Goal: Check status: Check status

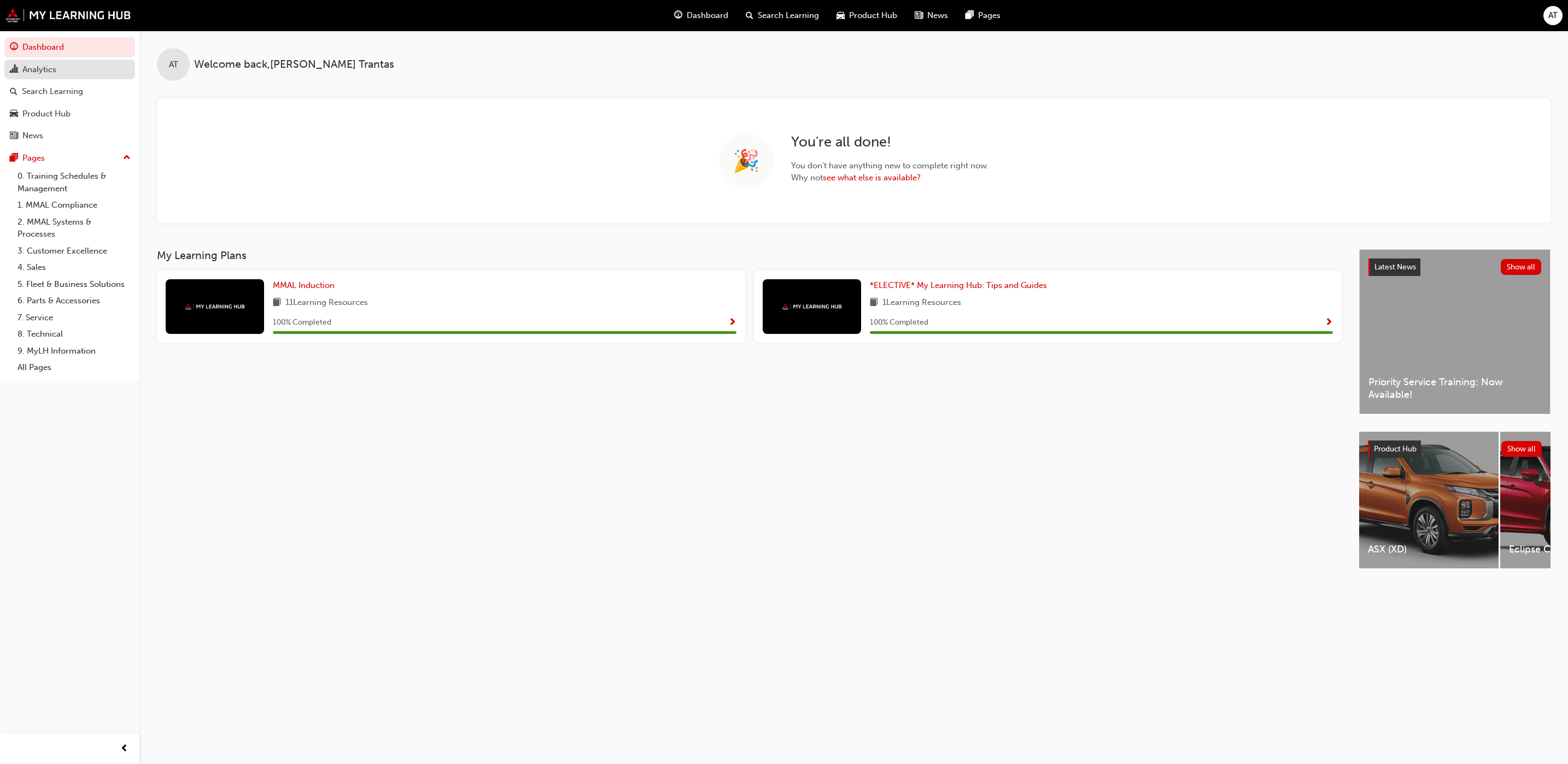
click at [53, 68] on div "Analytics" at bounding box center [40, 70] width 34 height 13
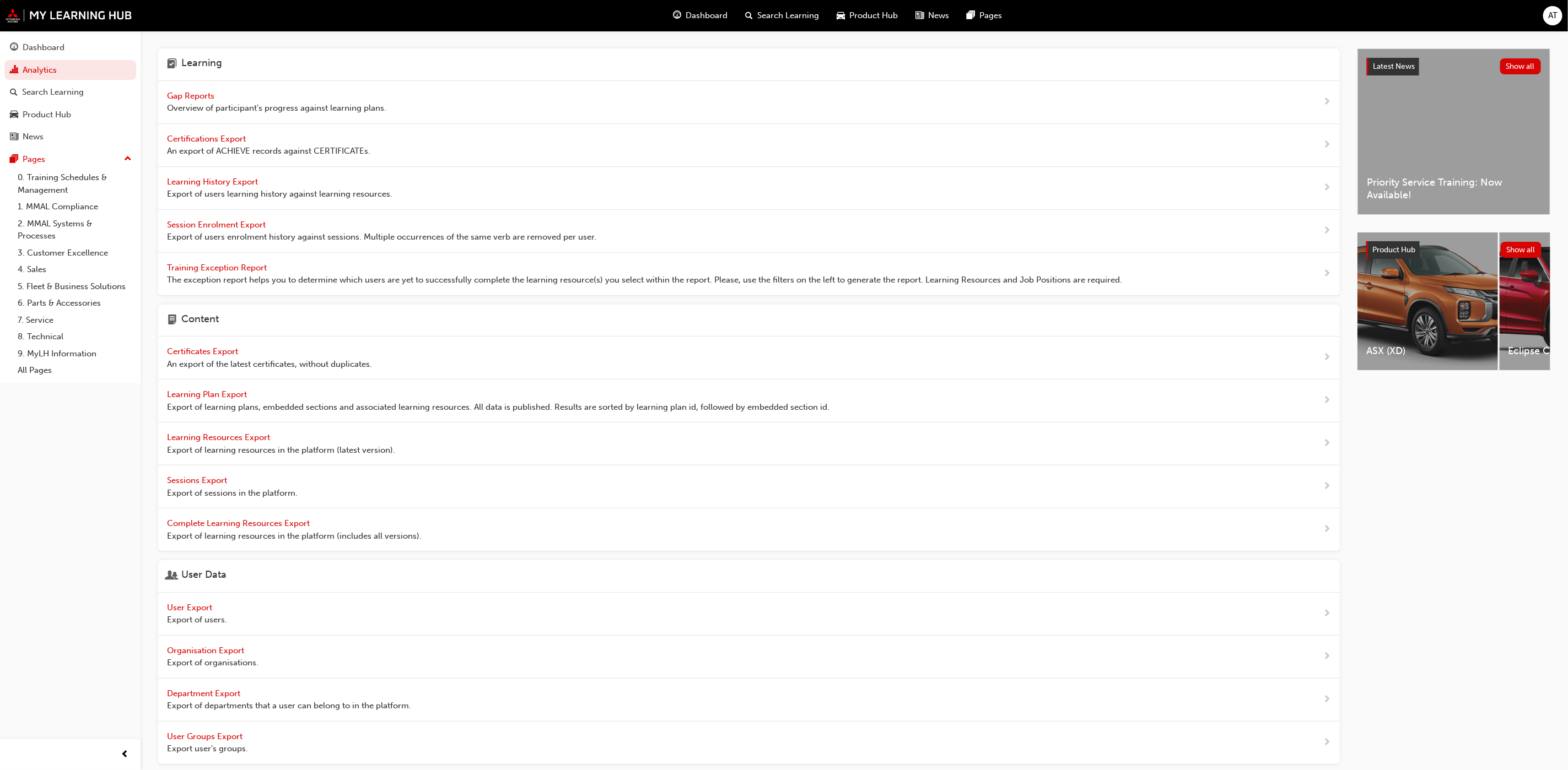
click at [182, 98] on span "Gap Reports" at bounding box center [192, 96] width 49 height 10
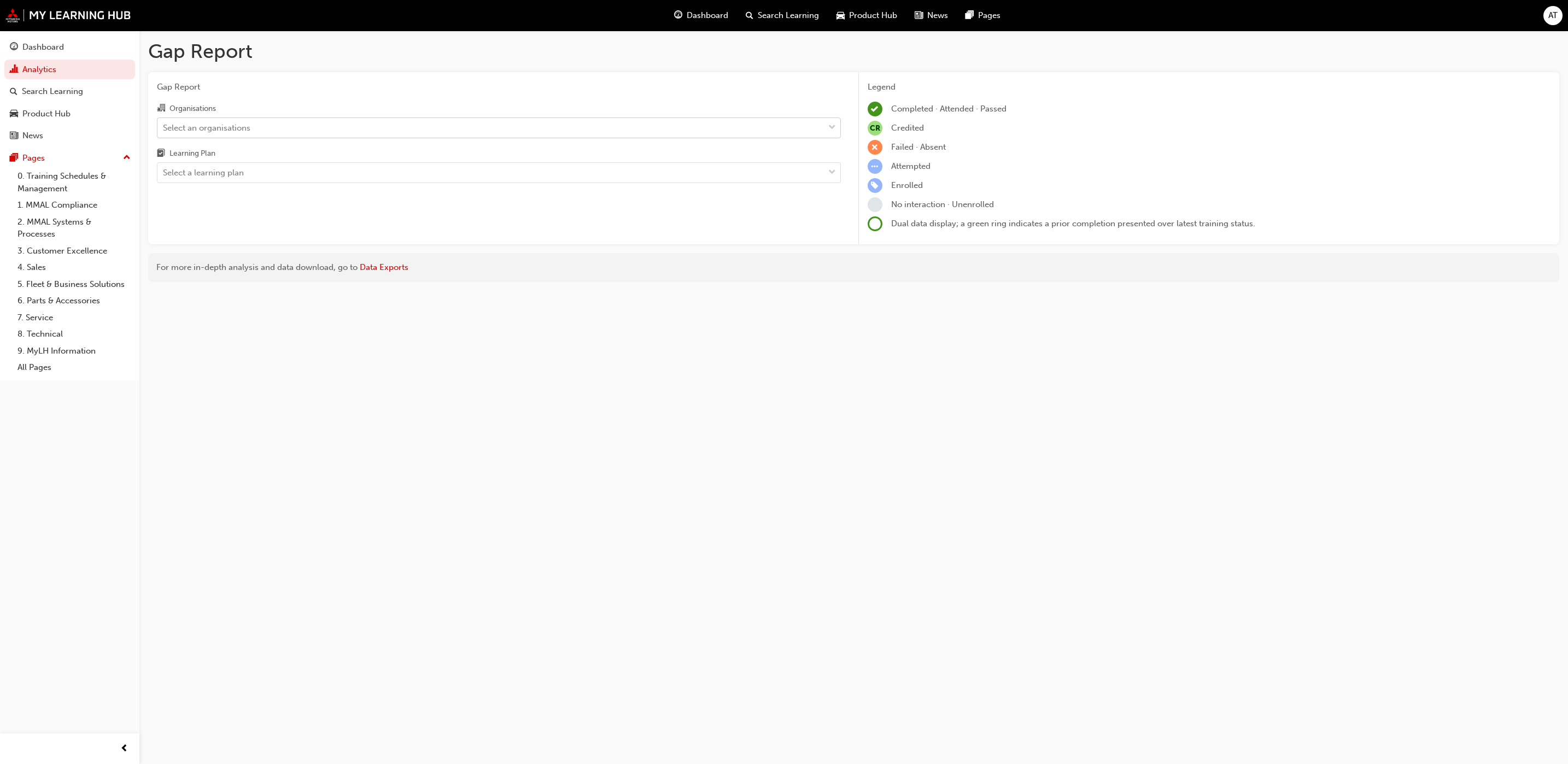
click at [833, 130] on span "down-icon" at bounding box center [832, 128] width 8 height 14
click at [164, 130] on input "Organisations Select an organisations" at bounding box center [164, 127] width 1 height 9
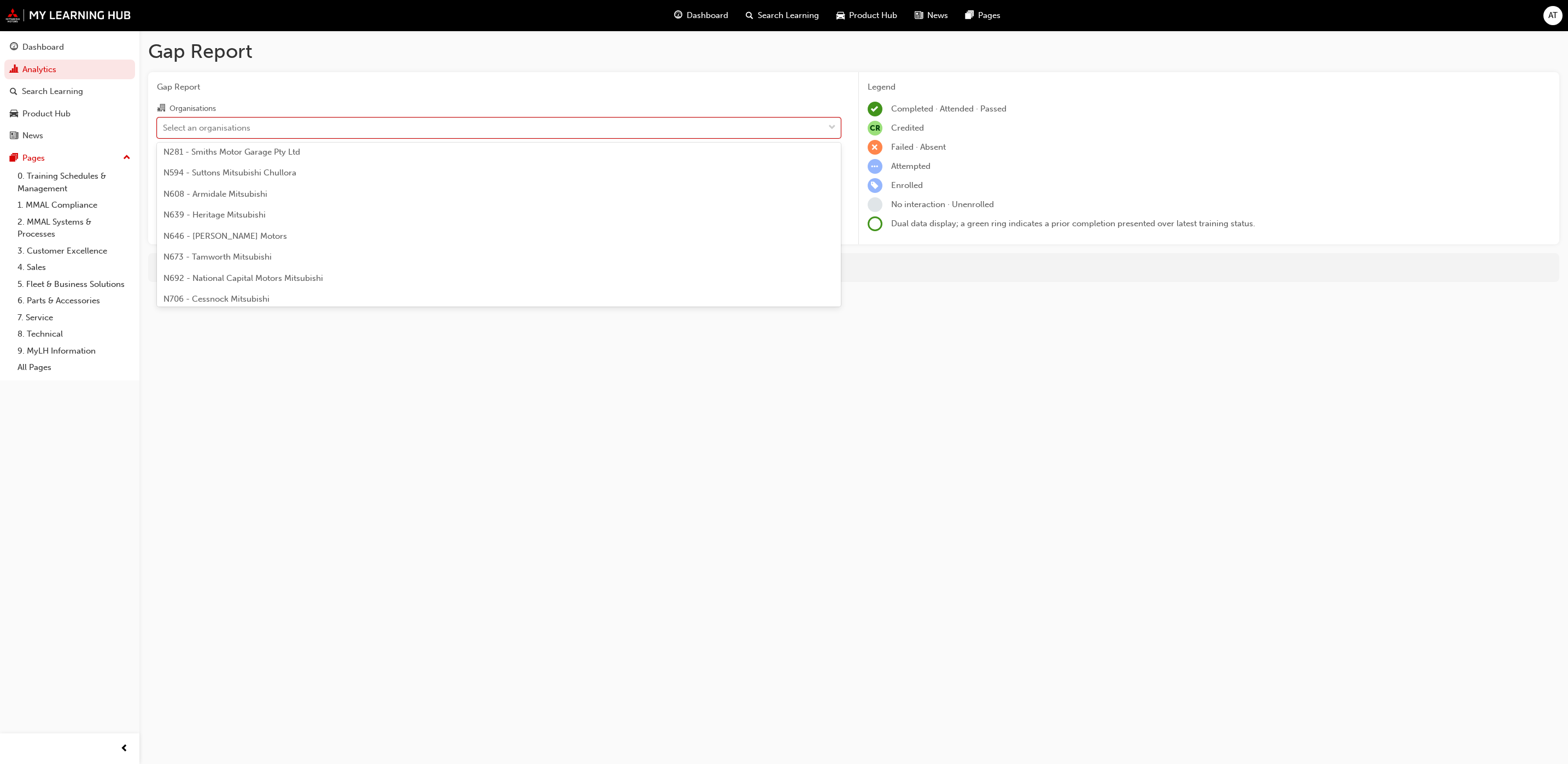
scroll to position [164, 0]
click at [242, 281] on span "N706 - Cessnock Mitsubishi" at bounding box center [217, 286] width 106 height 10
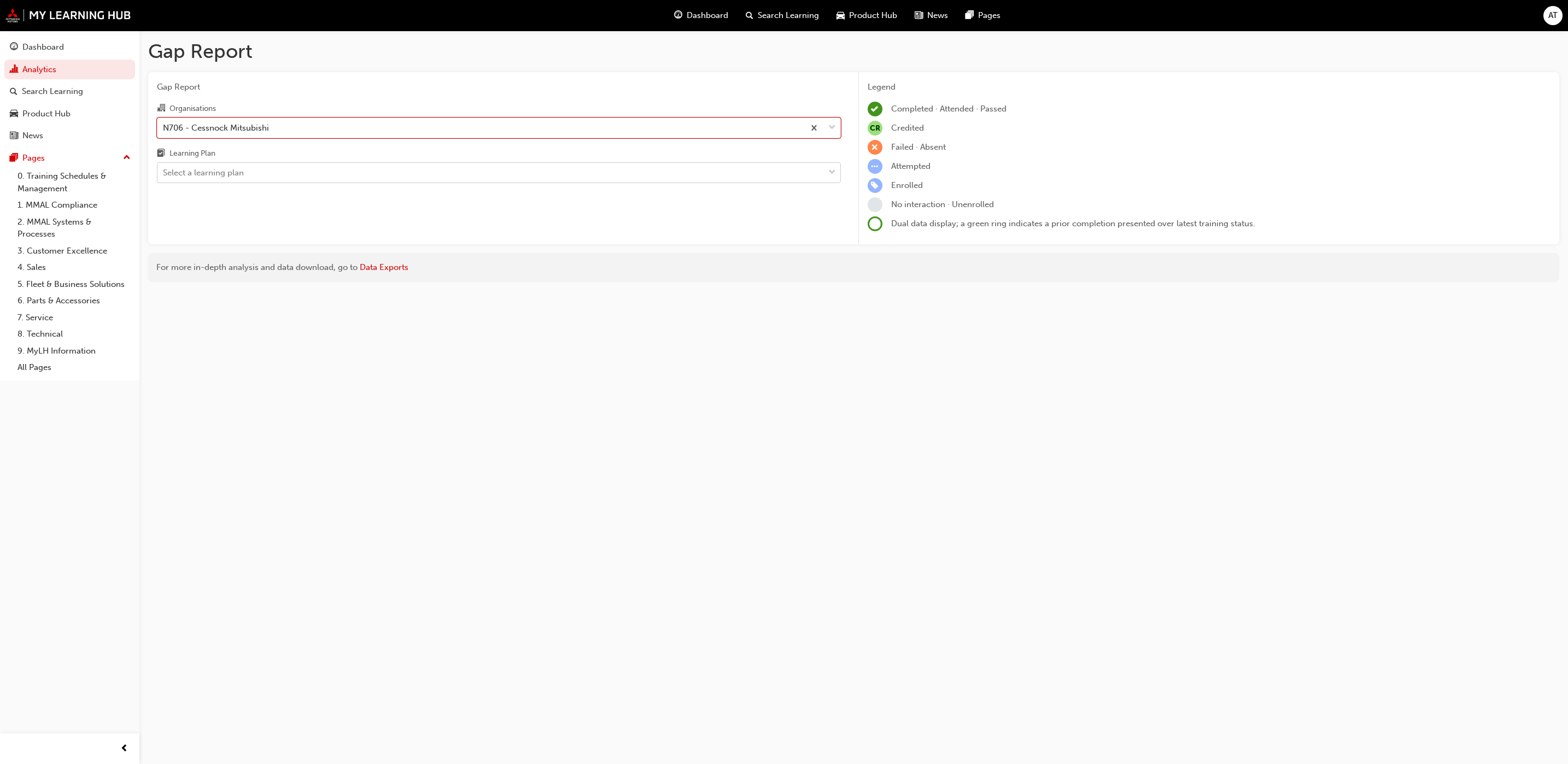
click at [832, 172] on span "down-icon" at bounding box center [832, 172] width 8 height 14
click at [164, 172] on input "Learning Plan Select a learning plan" at bounding box center [164, 172] width 1 height 9
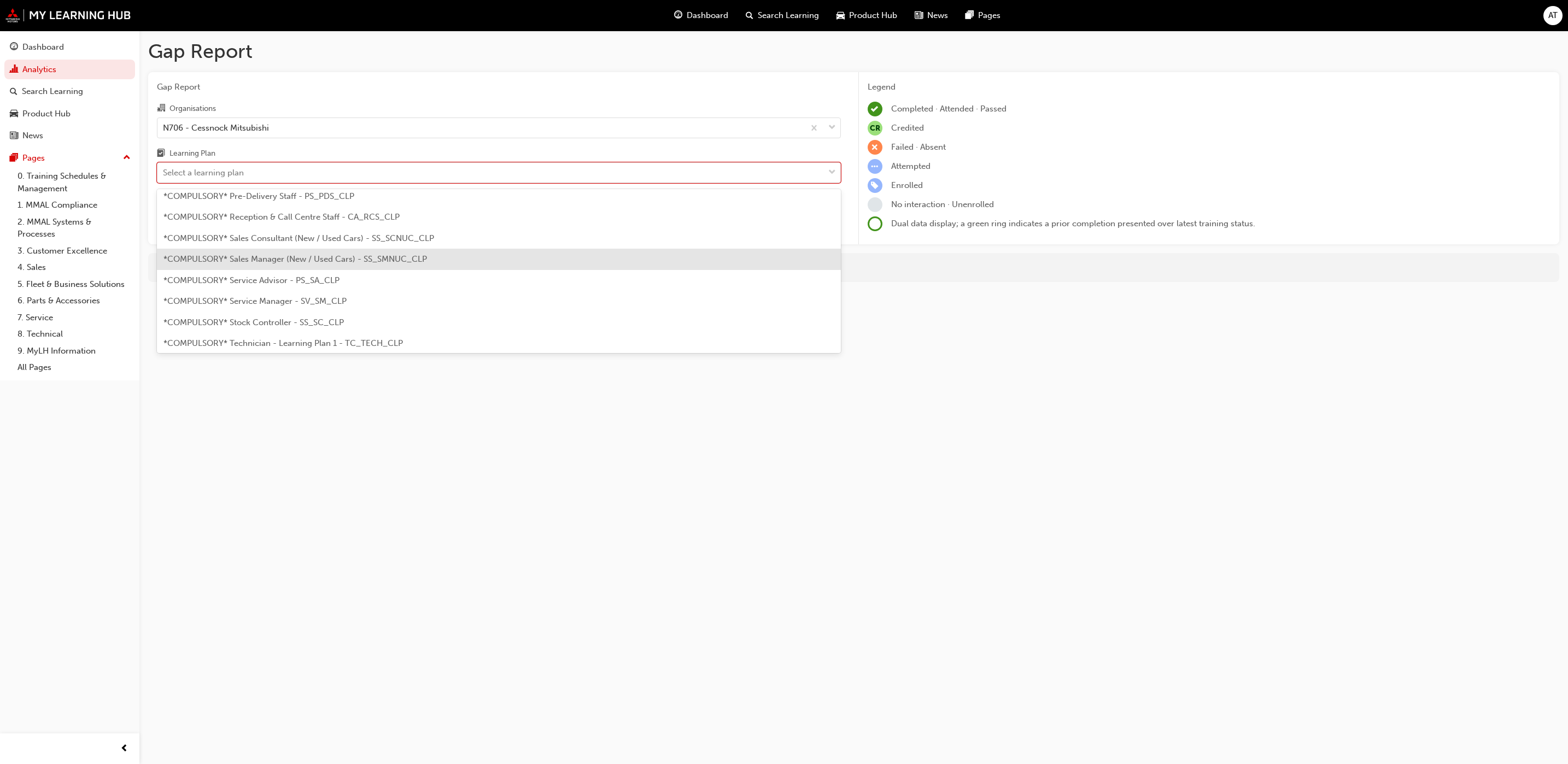
scroll to position [328, 0]
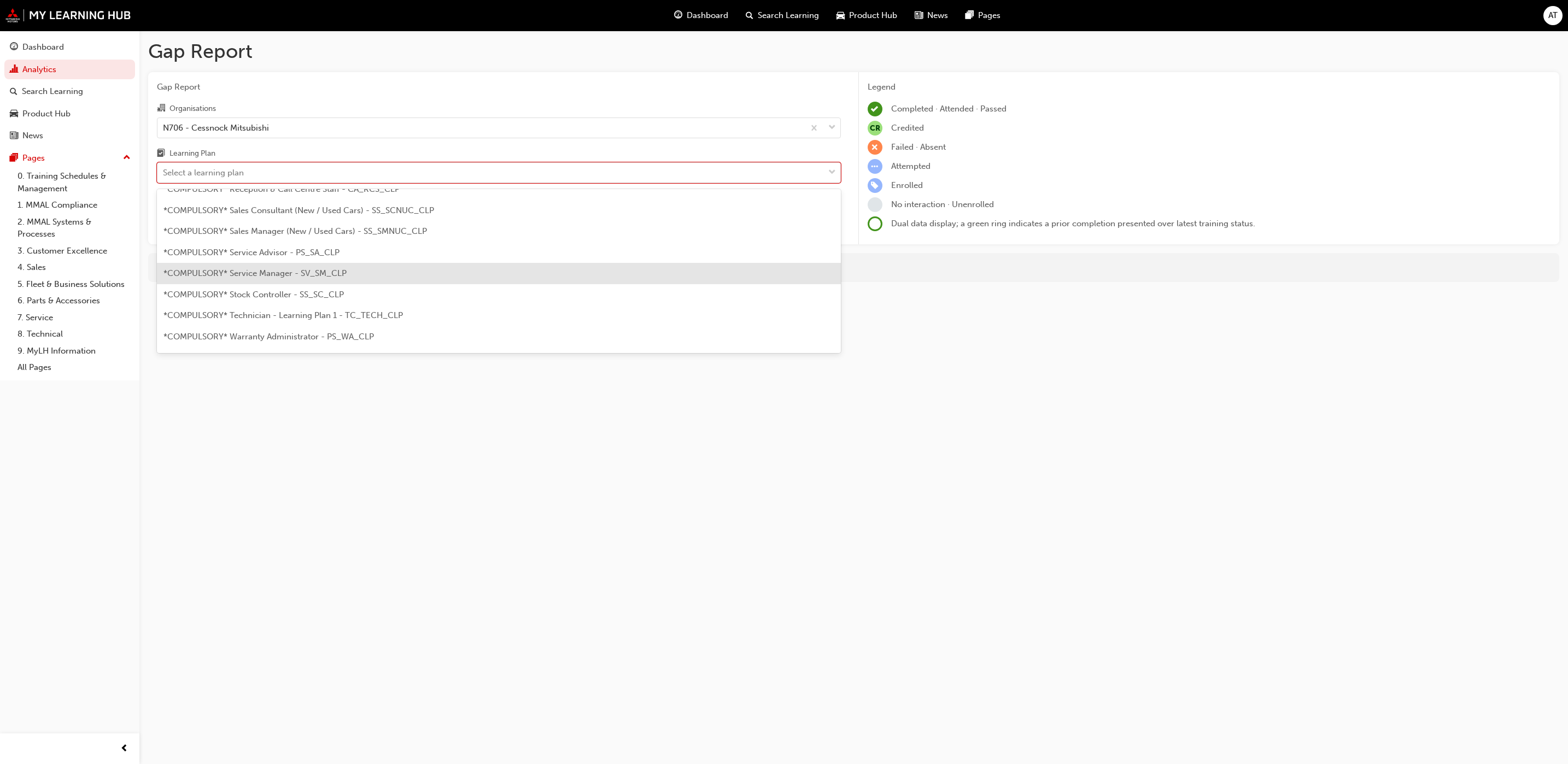
click at [292, 269] on span "*COMPULSORY* Service Manager - SV_SM_CLP" at bounding box center [255, 273] width 183 height 10
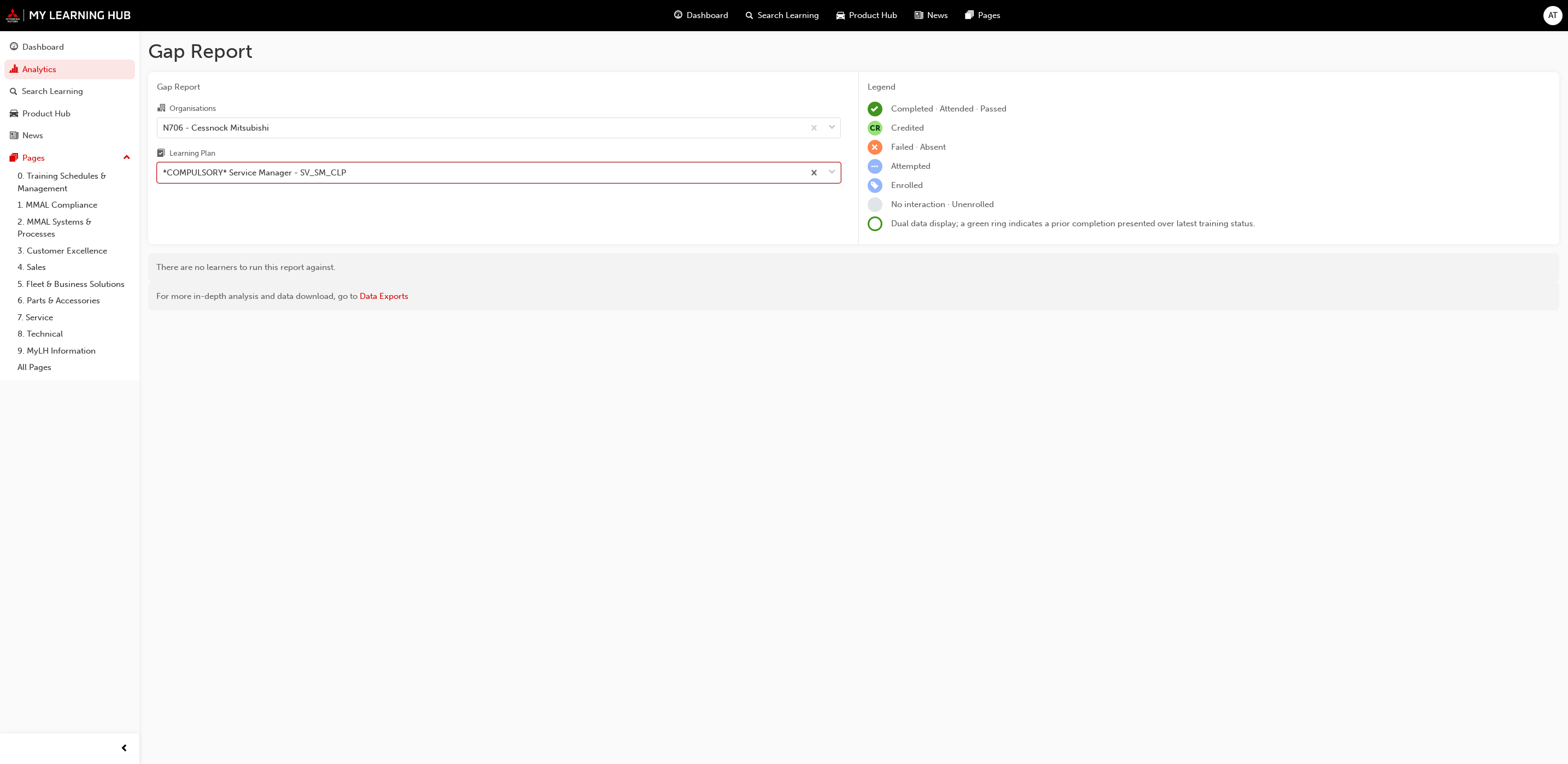
click at [833, 174] on span "down-icon" at bounding box center [832, 172] width 8 height 14
click at [164, 174] on input "Learning Plan option *COMPULSORY* Service Manager - SV_SM_CLP, selected. 0 resu…" at bounding box center [164, 172] width 1 height 9
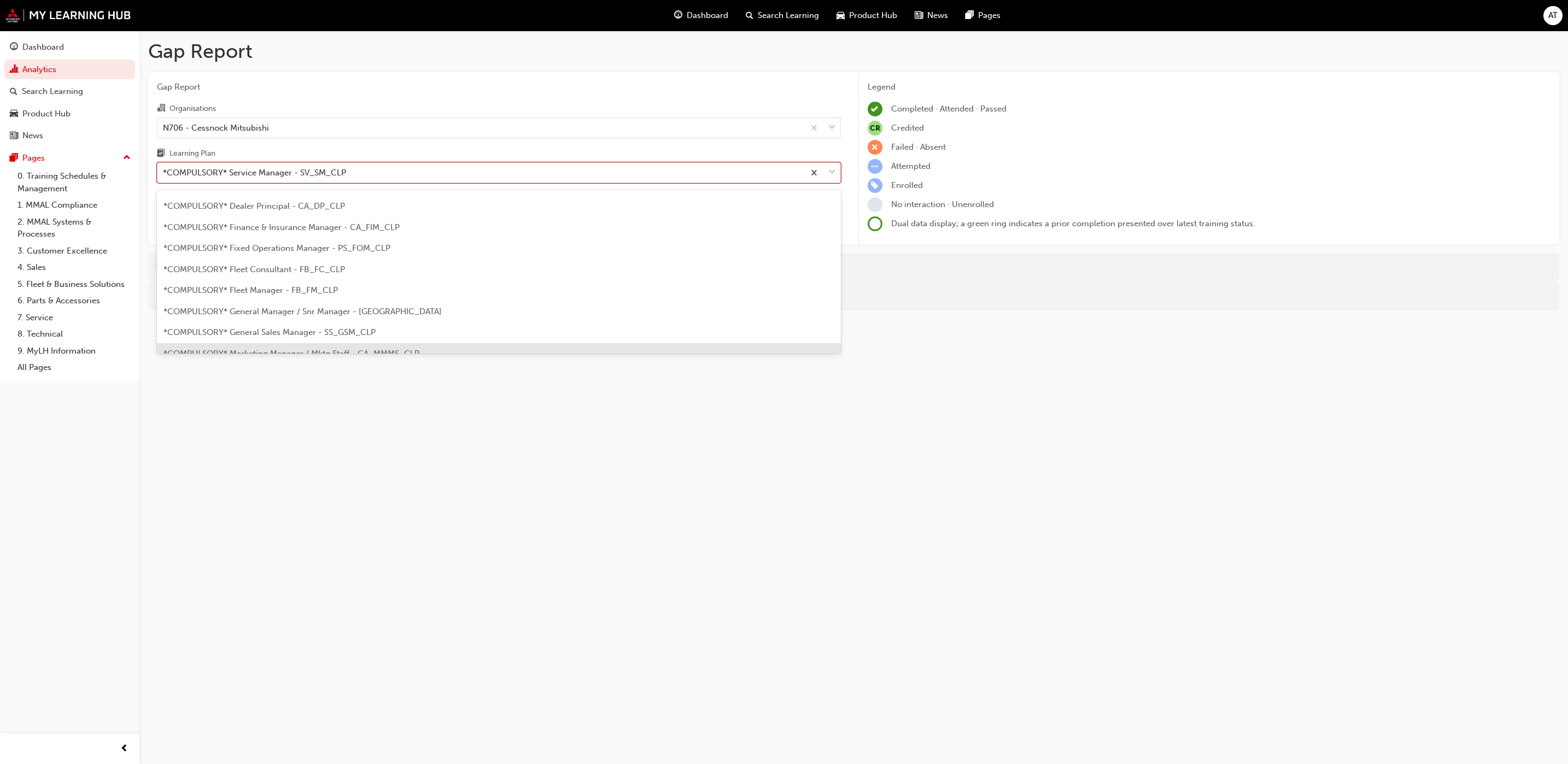
scroll to position [20, 0]
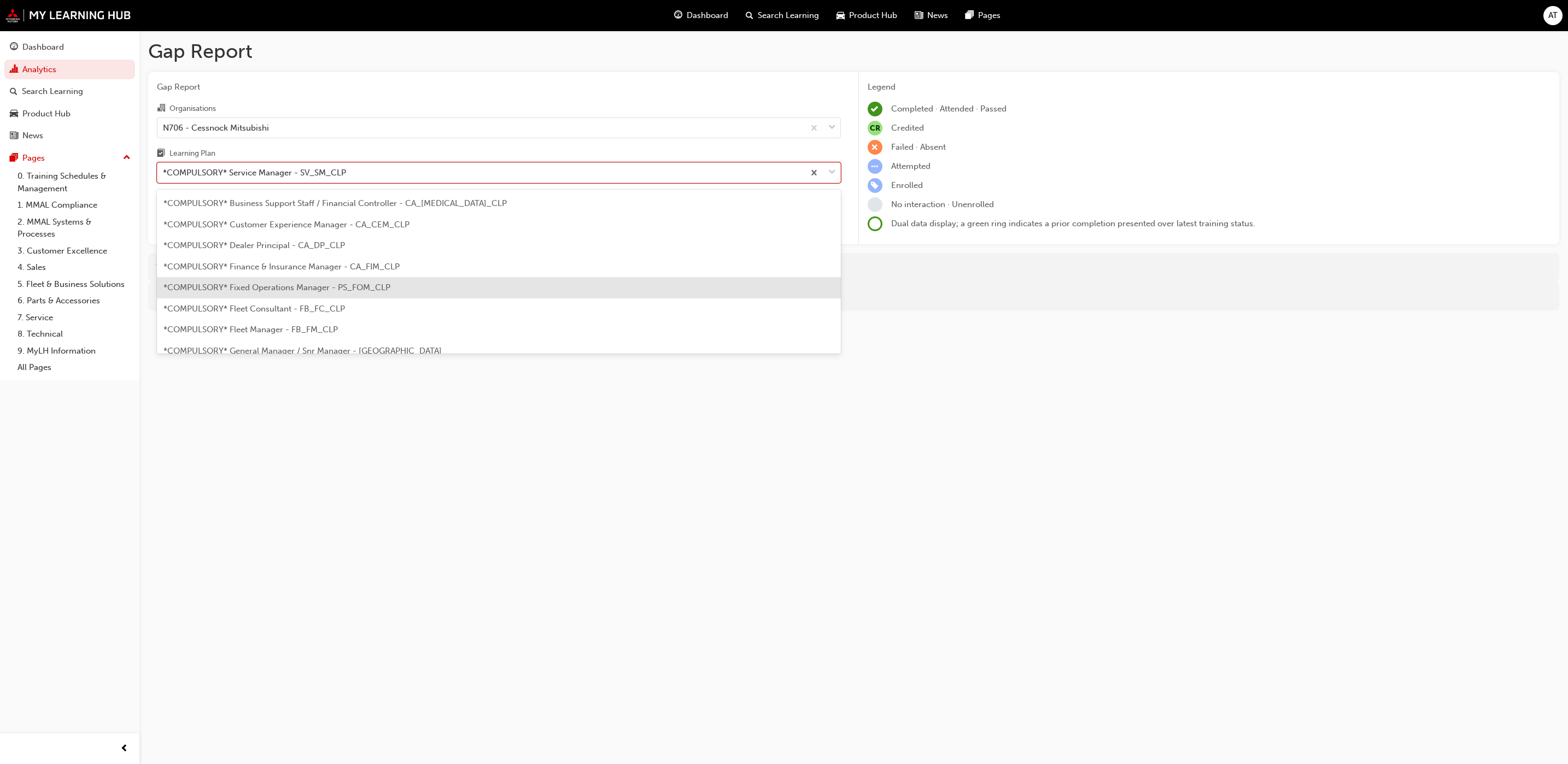
click at [315, 288] on span "*COMPULSORY* Fixed Operations Manager - PS_FOM_CLP" at bounding box center [277, 288] width 227 height 10
